Goal: Information Seeking & Learning: Learn about a topic

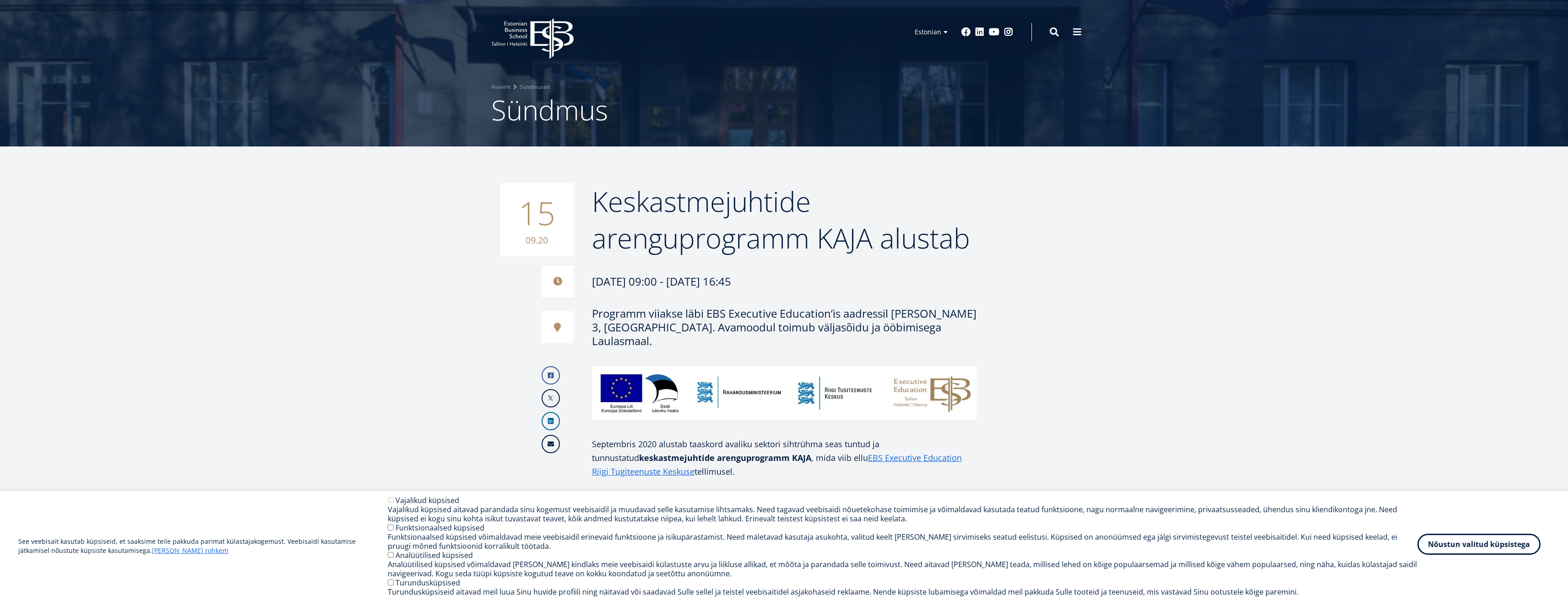
click at [1481, 548] on button "Nõustun valitud küpsistega" at bounding box center [1479, 545] width 123 height 21
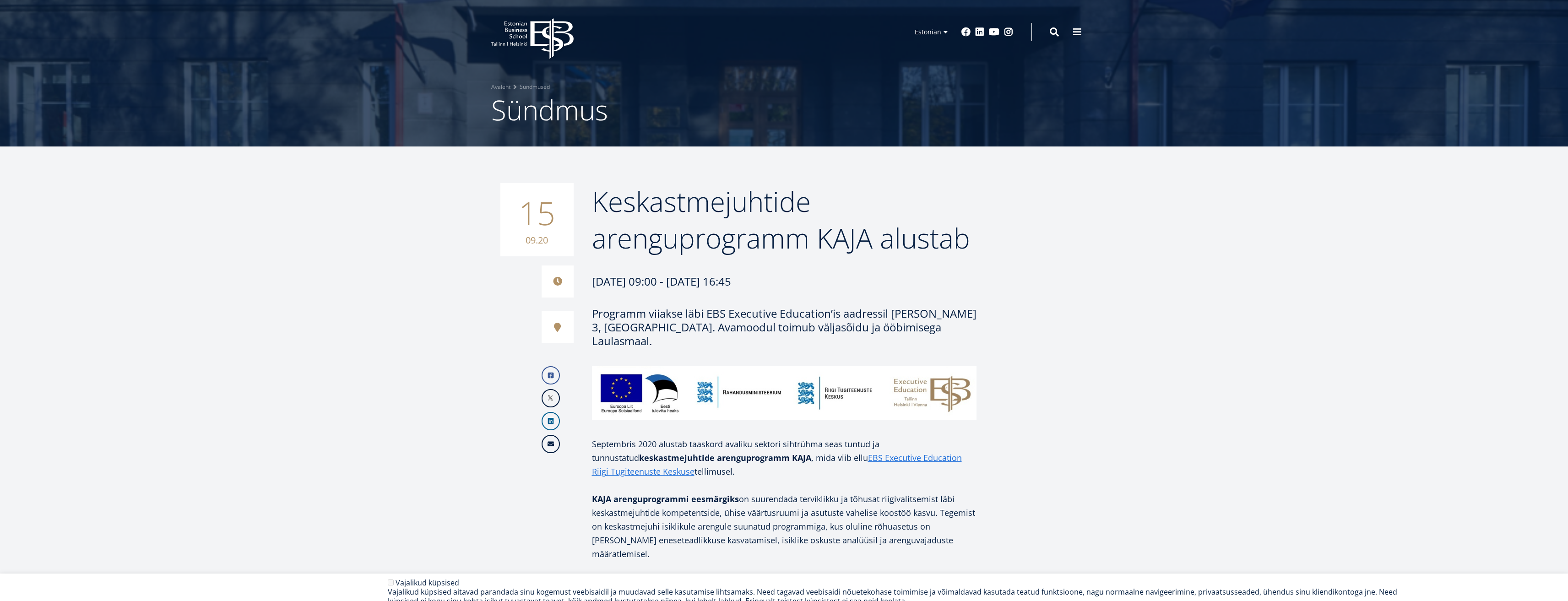
click at [663, 319] on div "Programm viiakse läbi EBS Executive Education’is aadressil [PERSON_NAME] 3, [GE…" at bounding box center [784, 327] width 385 height 41
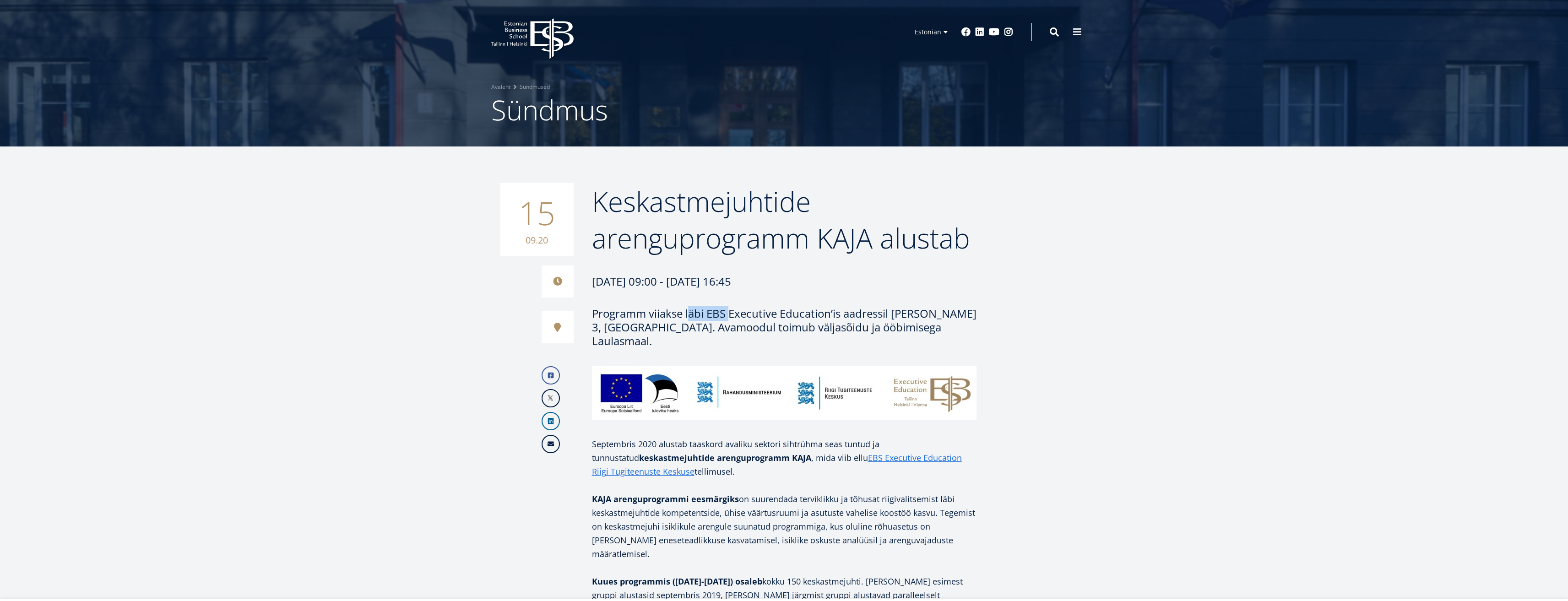
click at [663, 319] on div "Programm viiakse läbi EBS Executive Education’is aadressil [PERSON_NAME] 3, [GE…" at bounding box center [784, 327] width 385 height 41
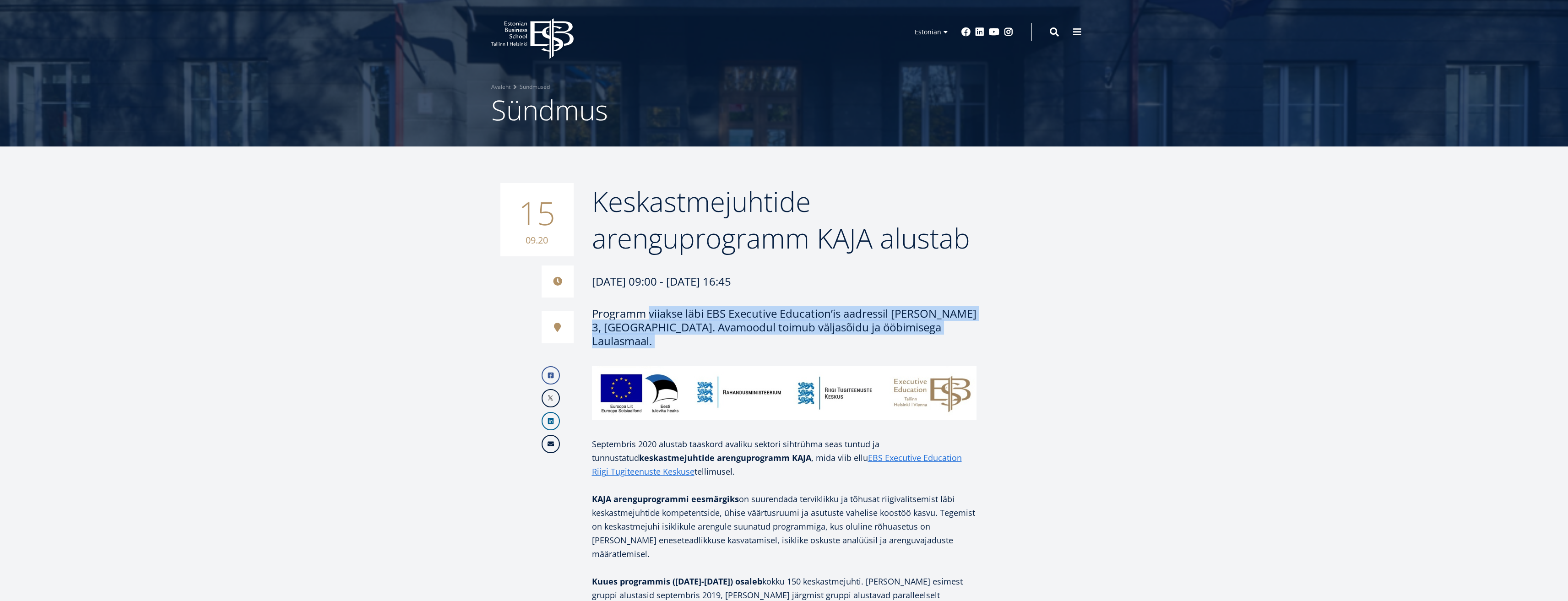
click at [663, 319] on div "Programm viiakse läbi EBS Executive Education’is aadressil [PERSON_NAME] 3, [GE…" at bounding box center [784, 327] width 385 height 41
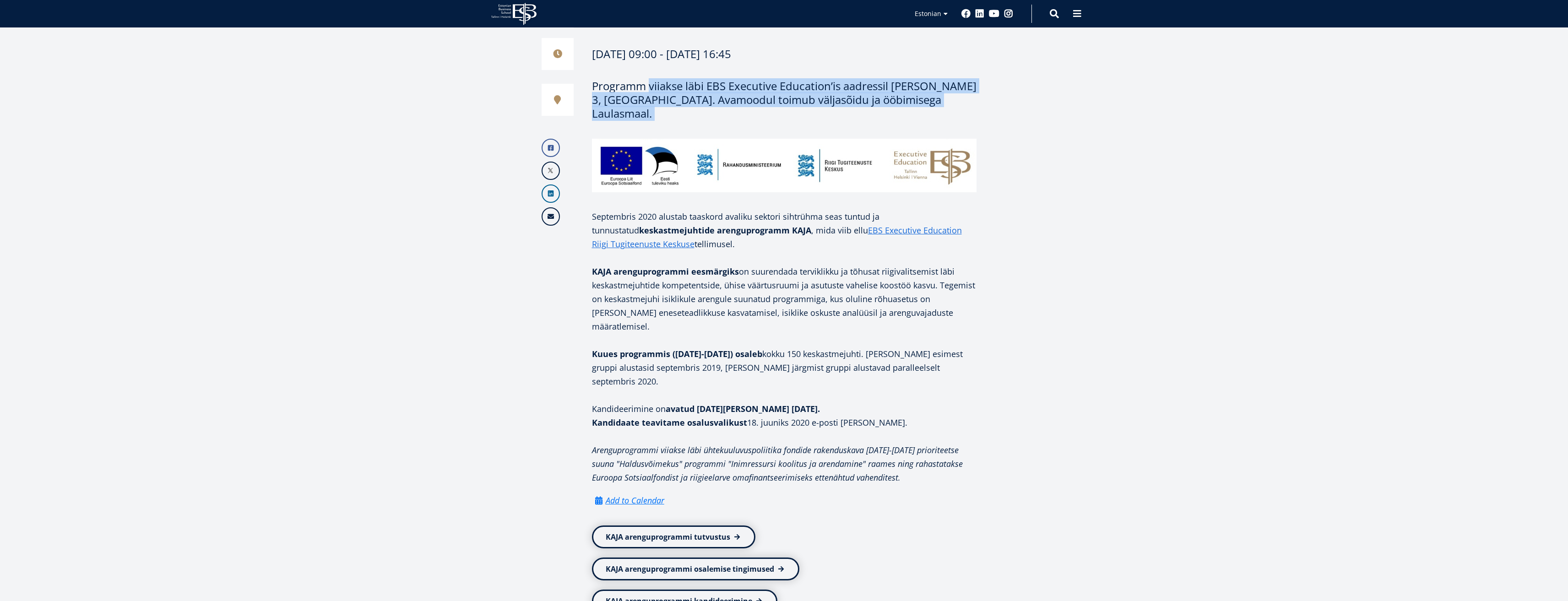
scroll to position [275, 0]
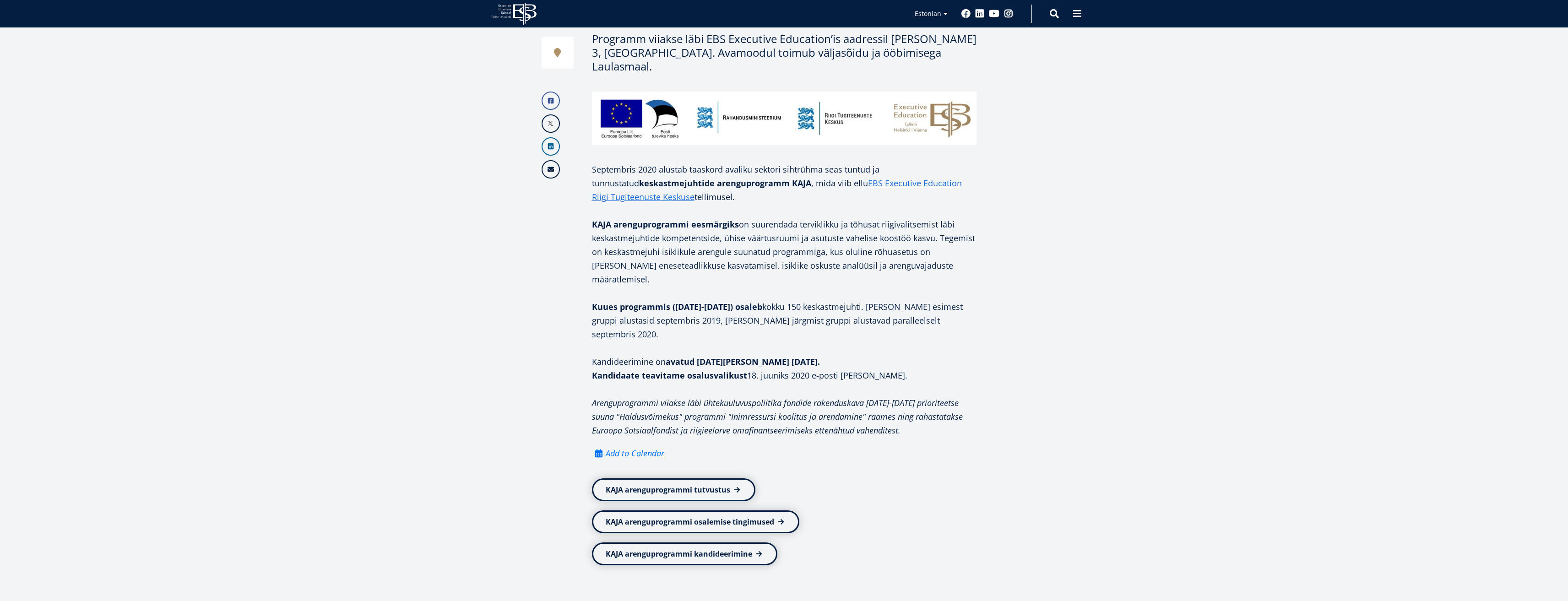
click at [662, 355] on p "Kandideerimine on avatud [DATE][PERSON_NAME] [DATE]." at bounding box center [784, 362] width 385 height 14
drag, startPoint x: 602, startPoint y: 163, endPoint x: 879, endPoint y: 191, distance: 278.4
click at [879, 191] on p "Septembris 2020 alustab taaskord avaliku sektori sihtrühma seas tuntud ja tunnu…" at bounding box center [784, 183] width 385 height 41
drag, startPoint x: 879, startPoint y: 191, endPoint x: 727, endPoint y: 159, distance: 155.3
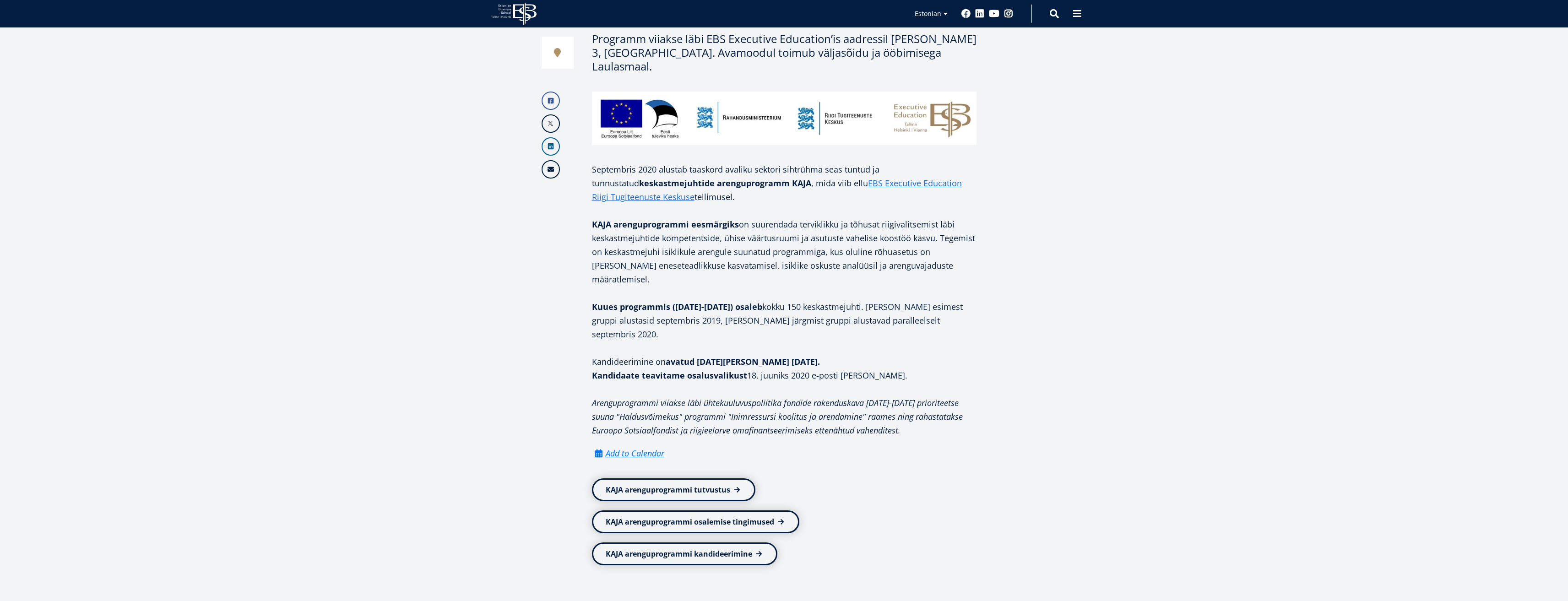
click at [727, 163] on p "Septembris 2020 alustab taaskord avaliku sektori sihtrühma seas tuntud ja tunnu…" at bounding box center [784, 183] width 385 height 41
click at [732, 233] on p "KAJA arenguprogrammi eesmärgiks on suurendada terviklikku ja tõhusat riigivalit…" at bounding box center [784, 252] width 385 height 69
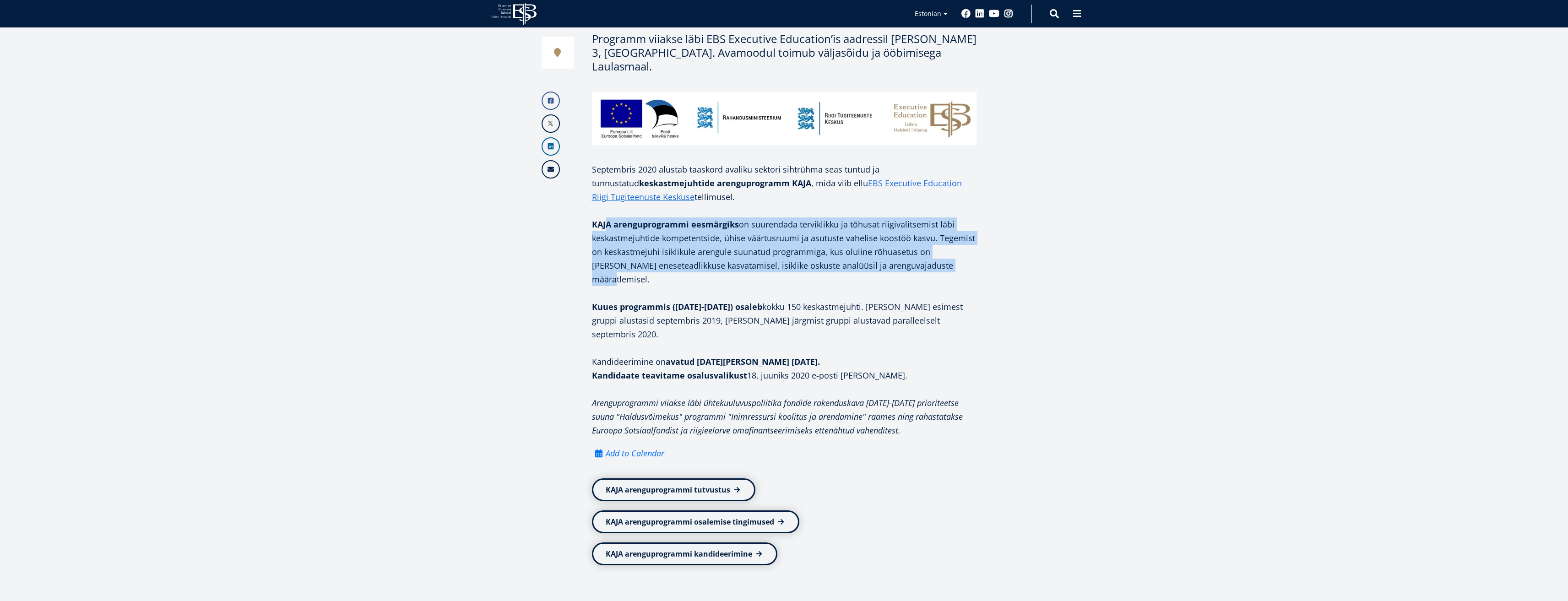
drag, startPoint x: 608, startPoint y: 215, endPoint x: 966, endPoint y: 257, distance: 360.5
click at [966, 257] on p "KAJA arenguprogrammi eesmärgiks on suurendada terviklikku ja tõhusat riigivalit…" at bounding box center [784, 252] width 385 height 69
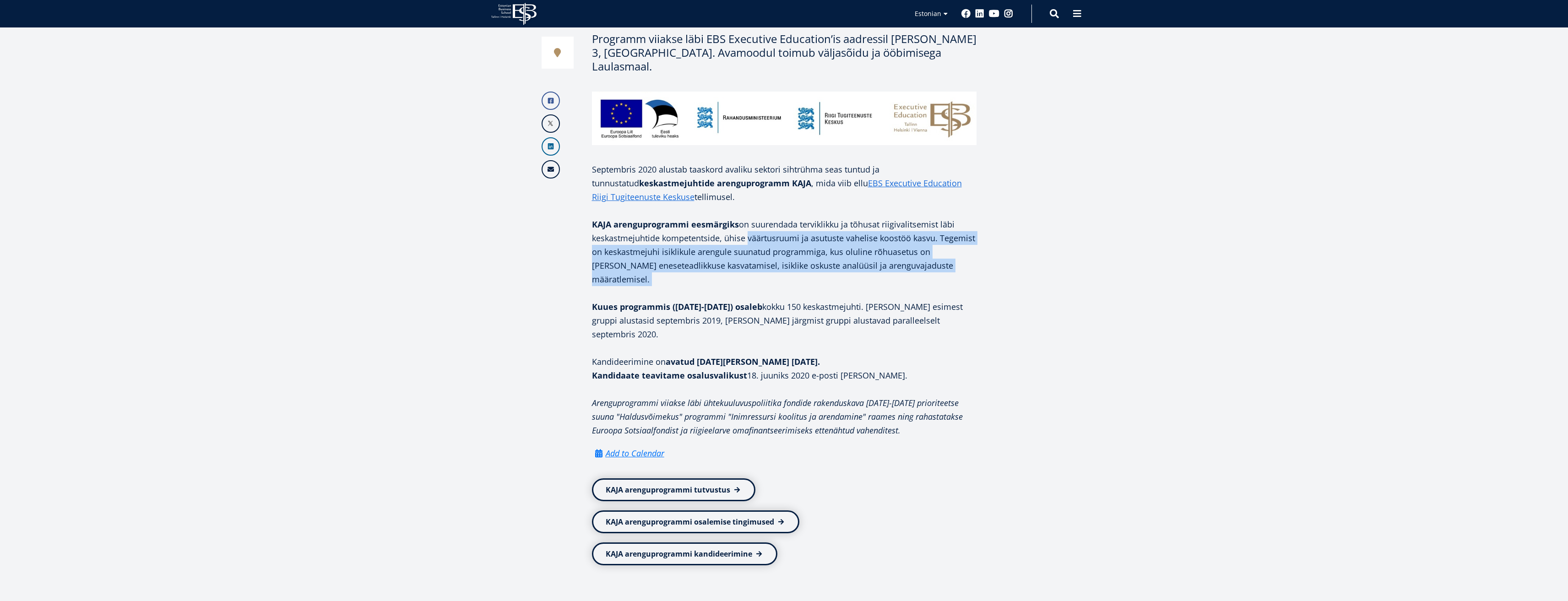
drag, startPoint x: 966, startPoint y: 257, endPoint x: 780, endPoint y: 227, distance: 188.4
click at [780, 227] on p "KAJA arenguprogrammi eesmärgiks on suurendada terviklikku ja tõhusat riigivalit…" at bounding box center [784, 252] width 385 height 69
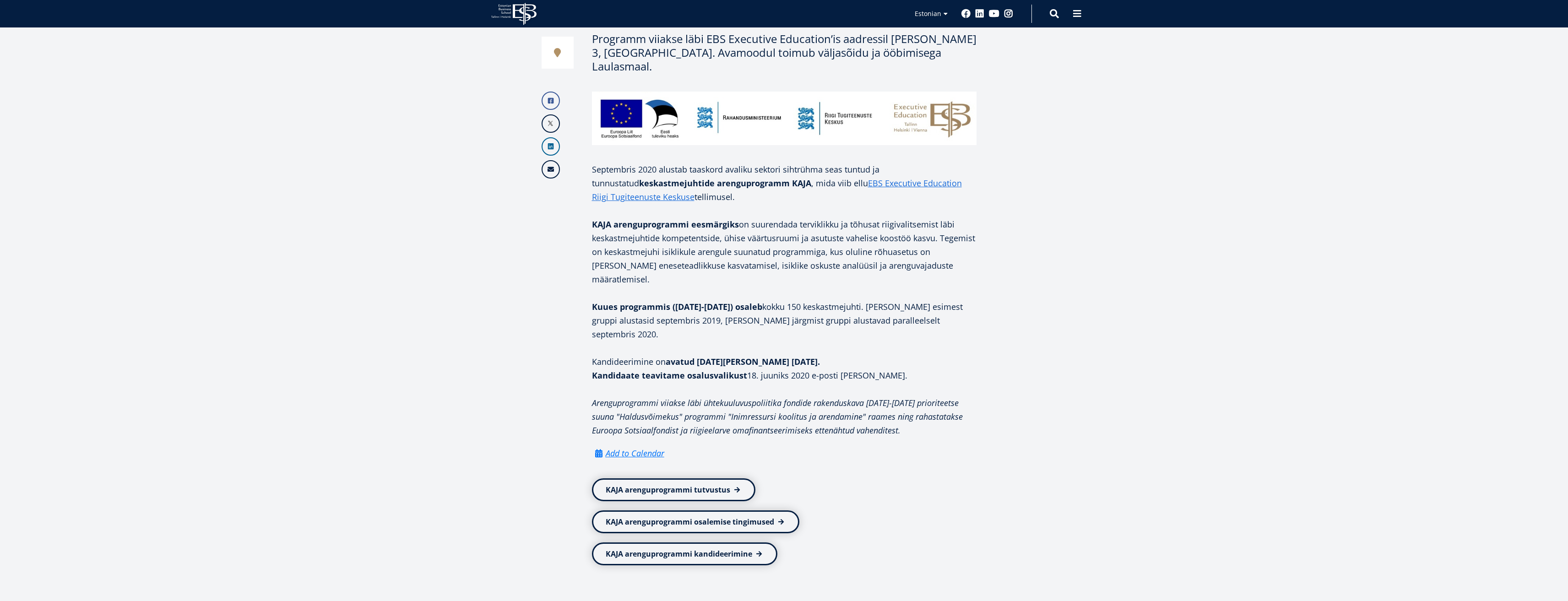
click at [676, 224] on p "KAJA arenguprogrammi eesmärgiks on suurendada terviklikku ja tõhusat riigivalit…" at bounding box center [784, 252] width 385 height 69
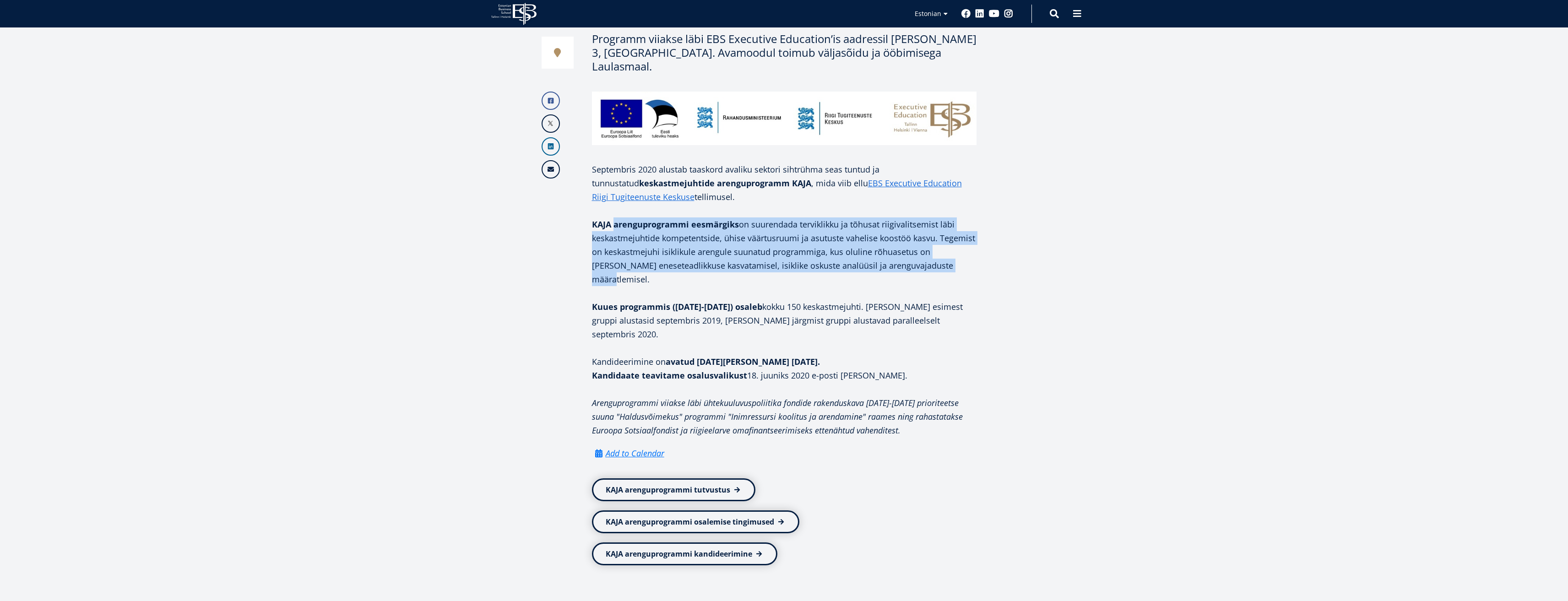
drag, startPoint x: 614, startPoint y: 210, endPoint x: 954, endPoint y: 253, distance: 342.7
click at [954, 253] on p "KAJA arenguprogrammi eesmärgiks on suurendada terviklikku ja tõhusat riigivalit…" at bounding box center [784, 252] width 385 height 69
drag, startPoint x: 954, startPoint y: 253, endPoint x: 795, endPoint y: 217, distance: 163.0
click at [795, 218] on p "KAJA arenguprogrammi eesmärgiks on suurendada terviklikku ja tõhusat riigivalit…" at bounding box center [784, 252] width 385 height 69
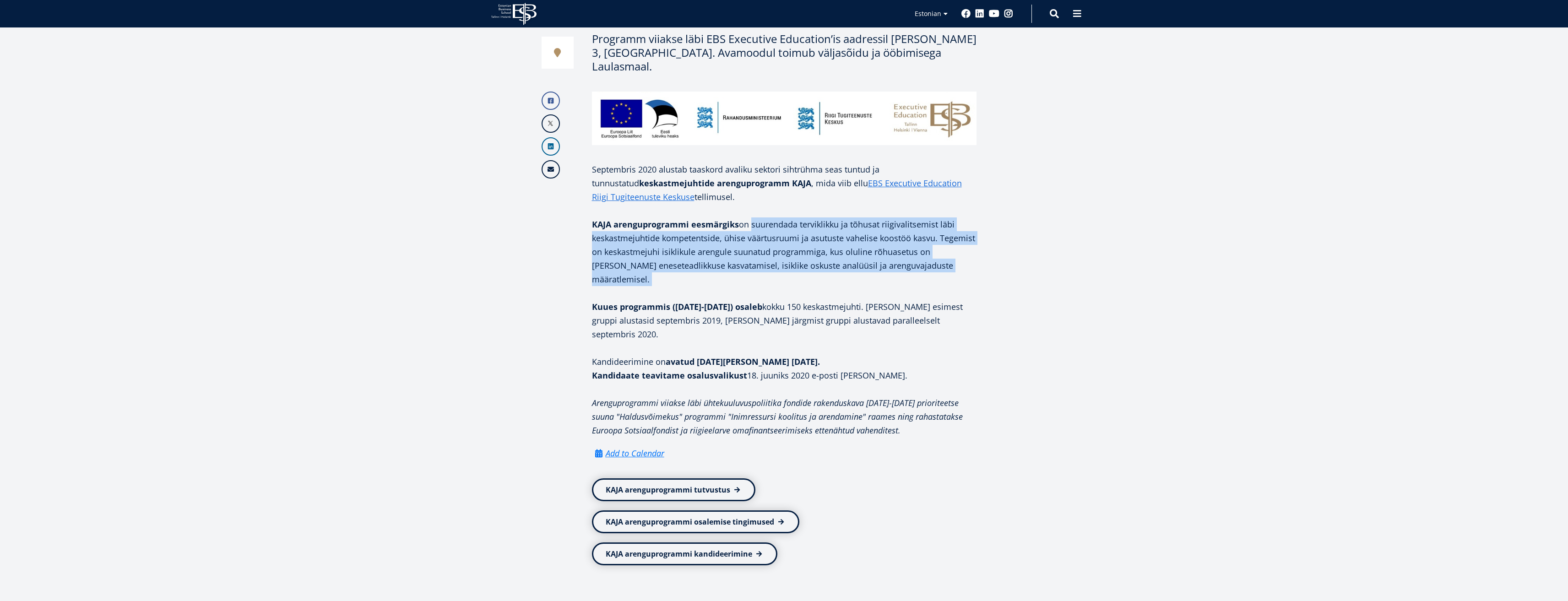
click at [794, 218] on p "KAJA arenguprogrammi eesmärgiks on suurendada terviklikku ja tõhusat riigivalit…" at bounding box center [784, 252] width 385 height 69
drag, startPoint x: 595, startPoint y: 213, endPoint x: 960, endPoint y: 257, distance: 367.6
click at [960, 257] on p "KAJA arenguprogrammi eesmärgiks on suurendada terviklikku ja tõhusat riigivalit…" at bounding box center [784, 252] width 385 height 69
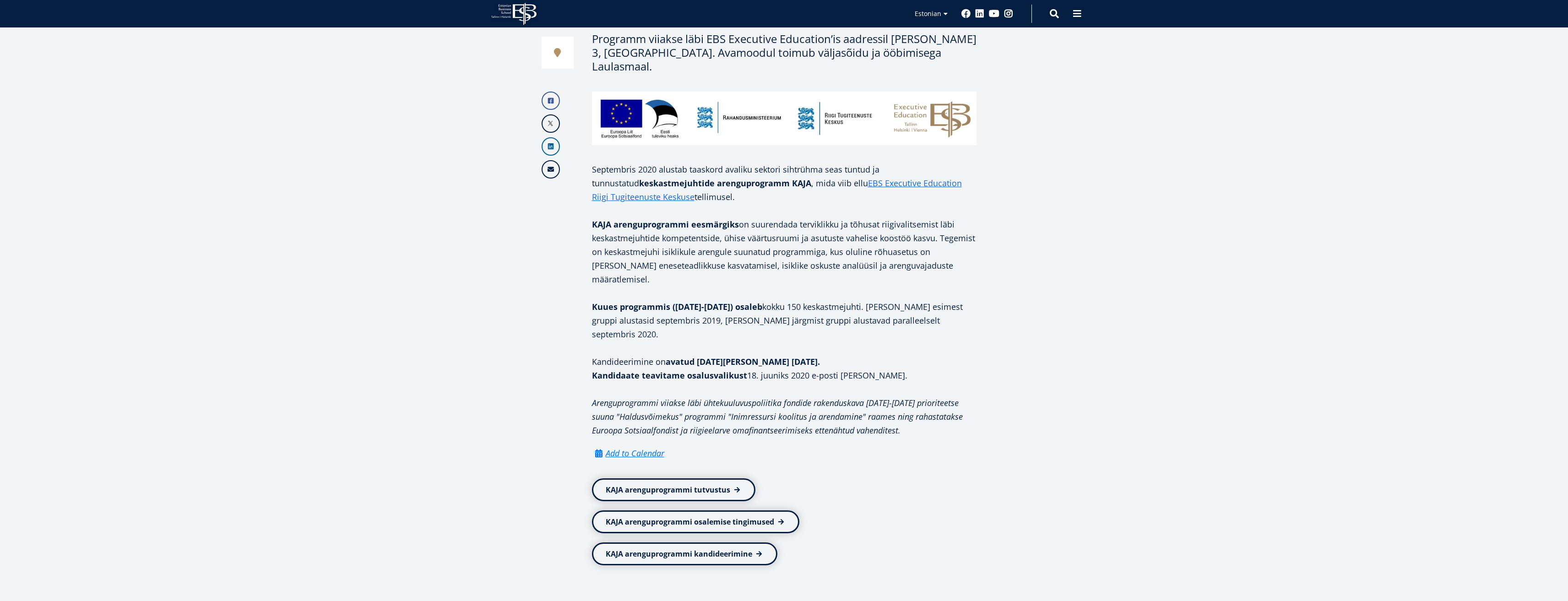
click at [855, 300] on p "Kuues programmis ([DATE]-[DATE]) osaleb kokku 150 keskastmejuhti. [PERSON_NAME]…" at bounding box center [784, 320] width 385 height 41
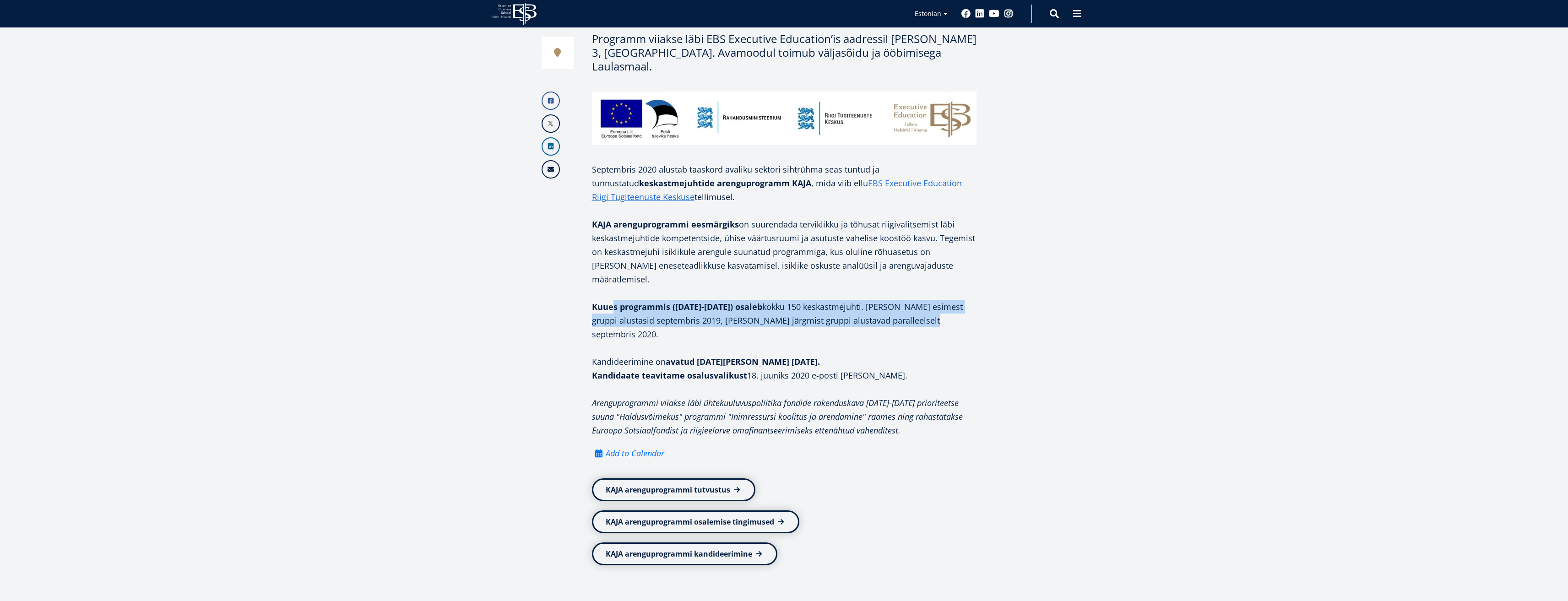
drag, startPoint x: 614, startPoint y: 283, endPoint x: 909, endPoint y: 292, distance: 295.1
click at [909, 300] on p "Kuues programmis ([DATE]-[DATE]) osaleb kokku 150 keskastmejuhti. [PERSON_NAME]…" at bounding box center [784, 320] width 385 height 41
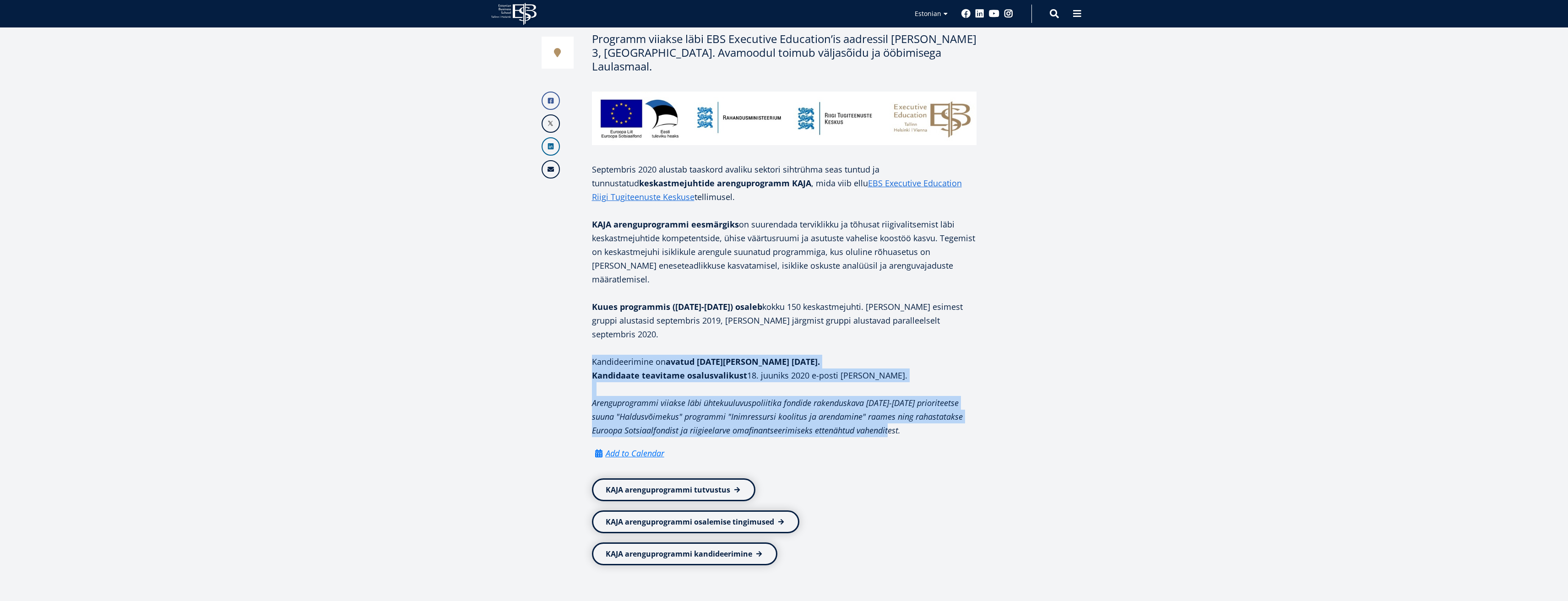
drag, startPoint x: 592, startPoint y: 328, endPoint x: 886, endPoint y: 394, distance: 301.3
click at [886, 394] on div "Septembris 2020 alustab taaskord avaliku sektori sihtrühma seas tuntud ja tunnu…" at bounding box center [784, 264] width 385 height 346
click at [886, 396] on p "Arenguprogrammi viiakse läbi ühtekuuluvuspoliitika fondide rakenduskava [DATE]-…" at bounding box center [784, 416] width 385 height 41
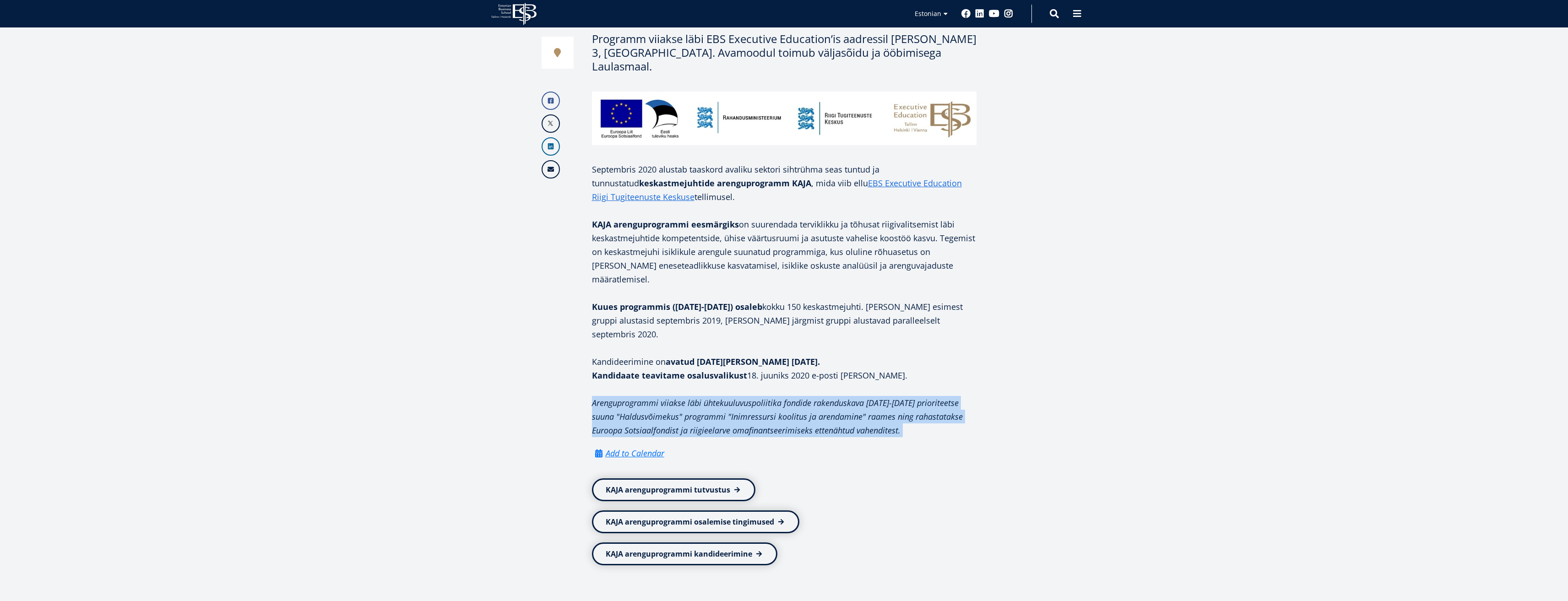
drag, startPoint x: 886, startPoint y: 394, endPoint x: 576, endPoint y: 365, distance: 311.4
click at [576, 365] on div "Facebook Linkedin Email Septembris 2020 alustab taaskord avaliku sektori sihtrü…" at bounding box center [738, 329] width 476 height 474
click at [630, 396] on p "Arenguprogrammi viiakse läbi ühtekuuluvuspoliitika fondide rakenduskava [DATE]-…" at bounding box center [784, 416] width 385 height 41
drag, startPoint x: 740, startPoint y: 359, endPoint x: 900, endPoint y: 389, distance: 162.8
click at [900, 396] on p "Arenguprogrammi viiakse läbi ühtekuuluvuspoliitika fondide rakenduskava [DATE]-…" at bounding box center [784, 416] width 385 height 41
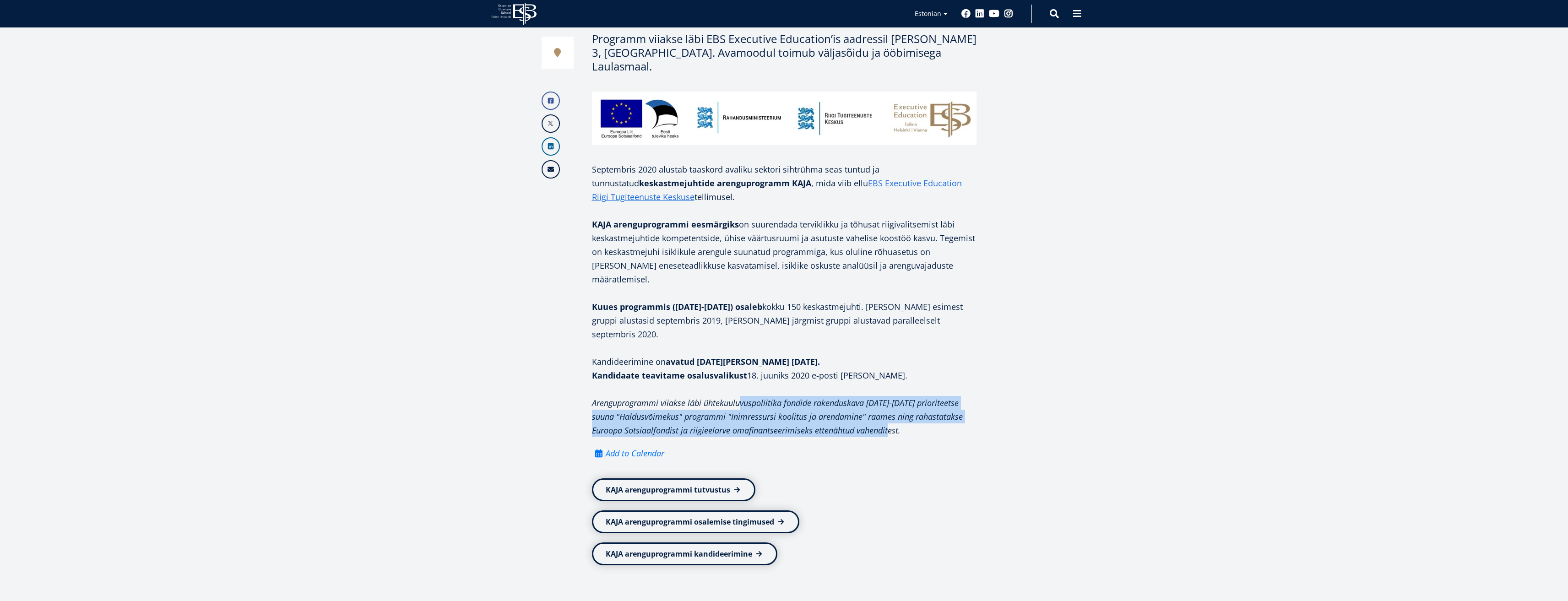
click at [900, 396] on p "Arenguprogrammi viiakse läbi ühtekuuluvuspoliitika fondide rakenduskava [DATE]-…" at bounding box center [784, 416] width 385 height 41
drag, startPoint x: 900, startPoint y: 389, endPoint x: 764, endPoint y: 364, distance: 138.3
click at [764, 396] on p "Arenguprogrammi viiakse läbi ühtekuuluvuspoliitika fondide rakenduskava [DATE]-…" at bounding box center [784, 416] width 385 height 41
click at [764, 398] on em "Arenguprogrammi viiakse läbi ühtekuuluvuspoliitika fondide rakenduskava [DATE]-…" at bounding box center [777, 416] width 371 height 38
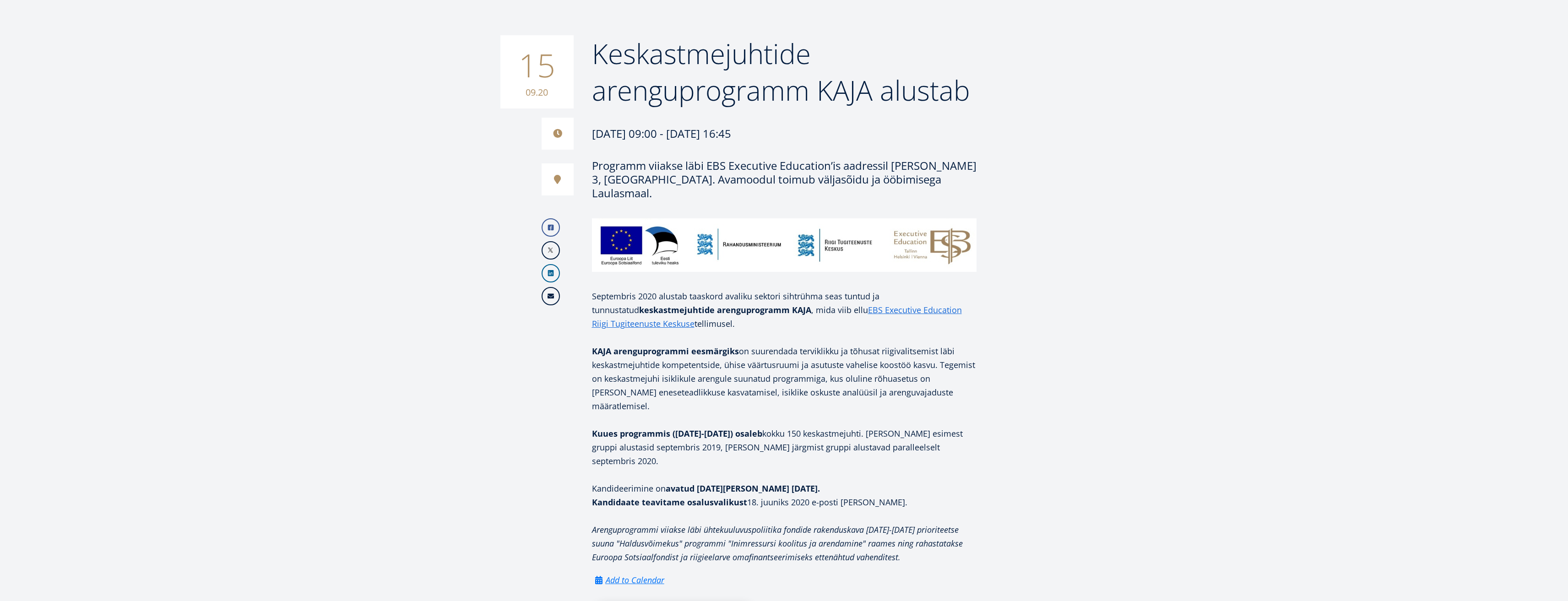
scroll to position [0, 0]
